Goal: Task Accomplishment & Management: Manage account settings

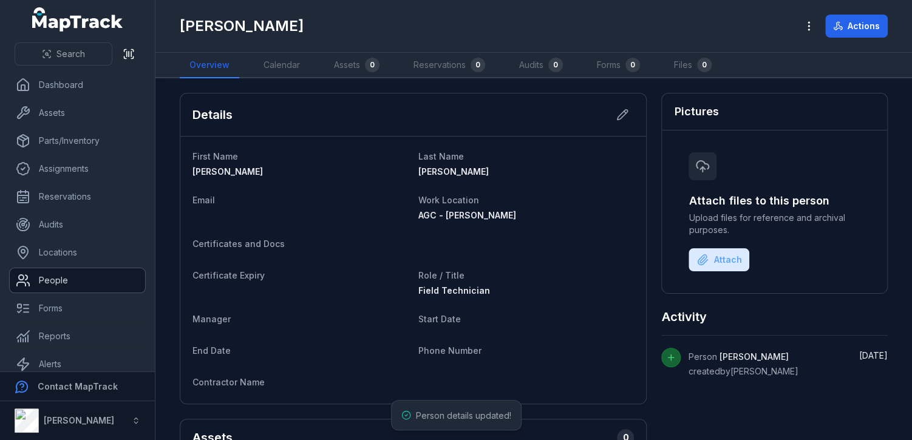
click at [64, 288] on link "People" at bounding box center [77, 280] width 135 height 24
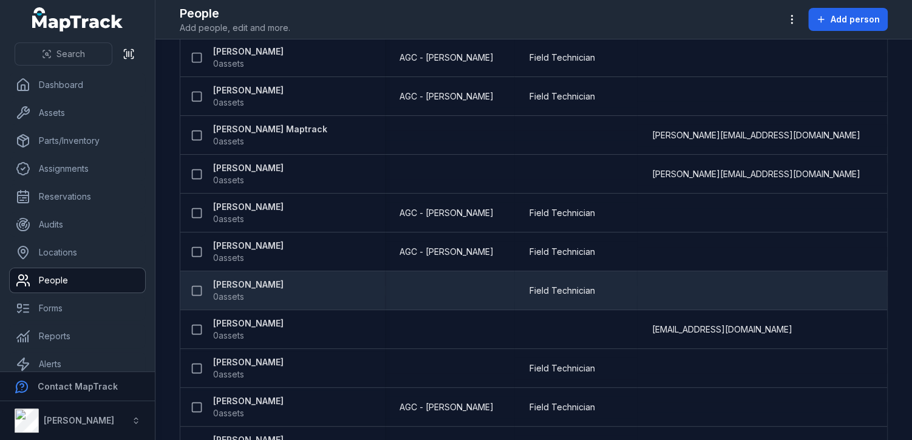
scroll to position [182, 0]
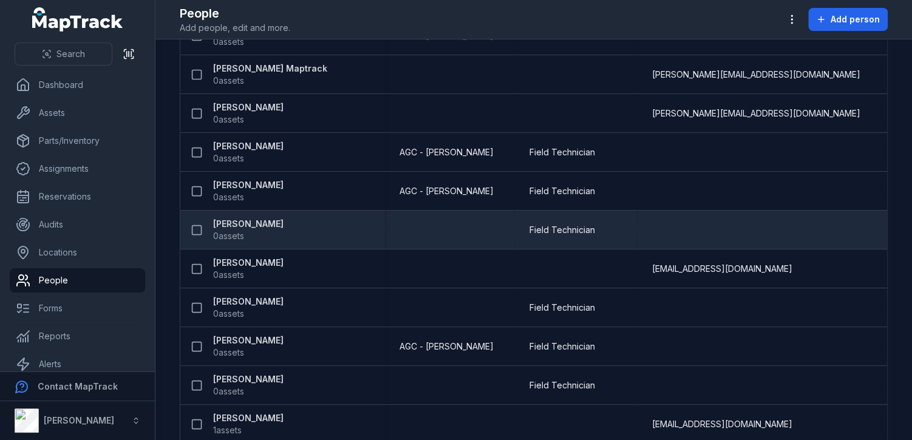
click at [256, 221] on strong "[PERSON_NAME]" at bounding box center [248, 224] width 70 height 12
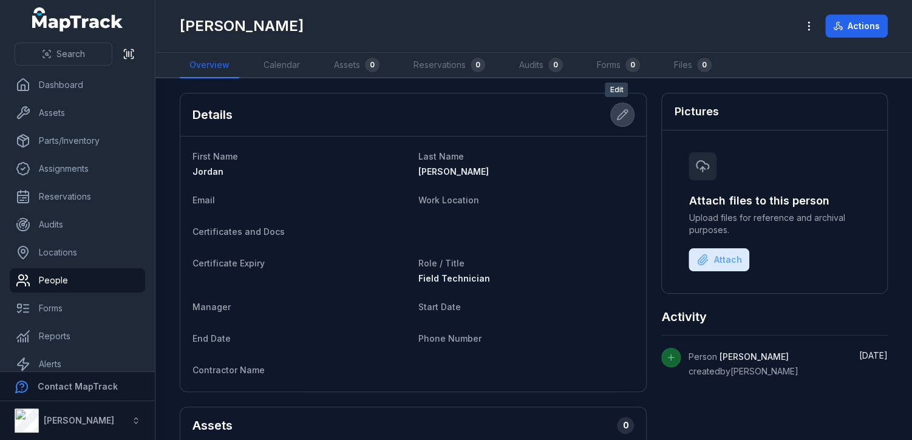
click at [618, 115] on icon at bounding box center [623, 115] width 10 height 10
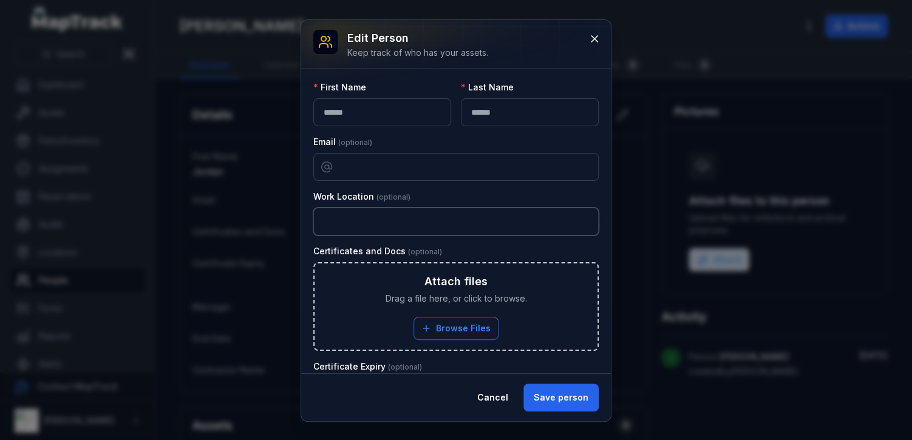
drag, startPoint x: 376, startPoint y: 219, endPoint x: 383, endPoint y: 230, distance: 13.1
click at [376, 219] on input "text" at bounding box center [455, 222] width 285 height 28
type input "**********"
click at [569, 398] on button "Save person" at bounding box center [560, 398] width 75 height 28
